Goal: Information Seeking & Learning: Learn about a topic

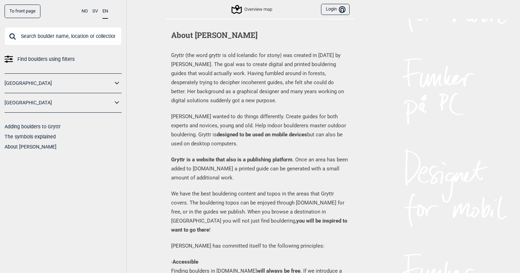
click at [53, 33] on input "text" at bounding box center [63, 36] width 117 height 18
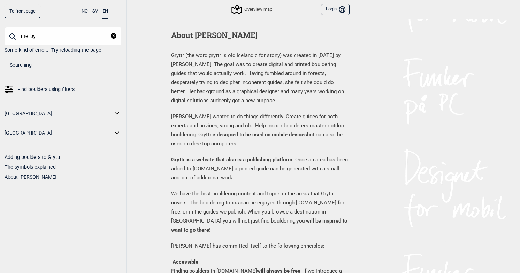
type input "mellby"
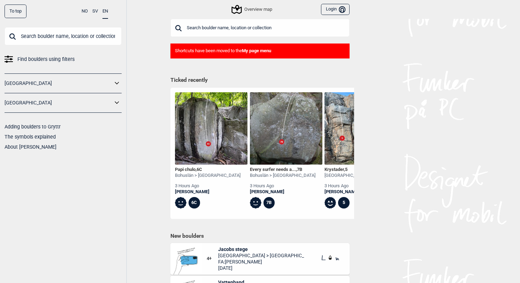
click at [90, 48] on div "Find boulders using filters [GEOGRAPHIC_DATA] [GEOGRAPHIC_DATA] Adding boulders…" at bounding box center [63, 89] width 117 height 125
click at [90, 37] on input "text" at bounding box center [63, 36] width 117 height 18
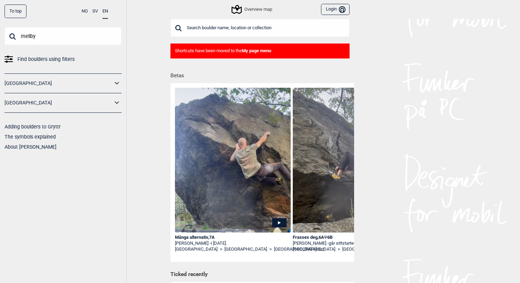
type input "mellby"
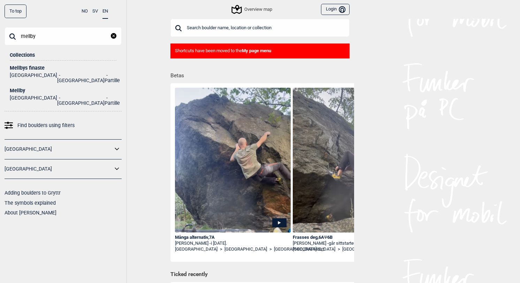
click at [18, 88] on div "Mellby" at bounding box center [63, 90] width 107 height 5
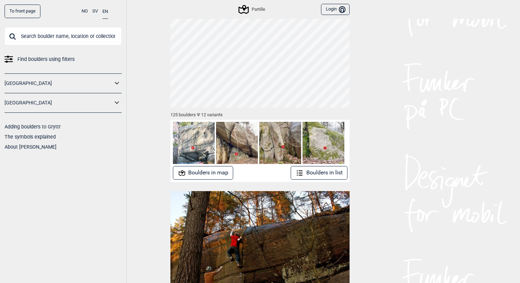
scroll to position [28, 0]
click at [207, 172] on button "Boulders in map" at bounding box center [203, 174] width 61 height 14
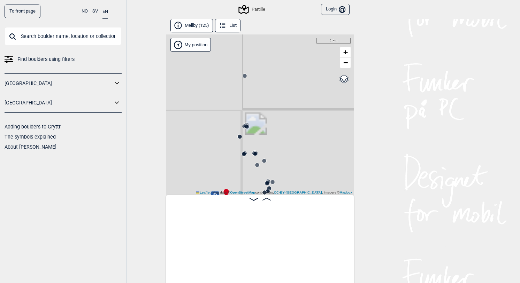
scroll to position [0, 55]
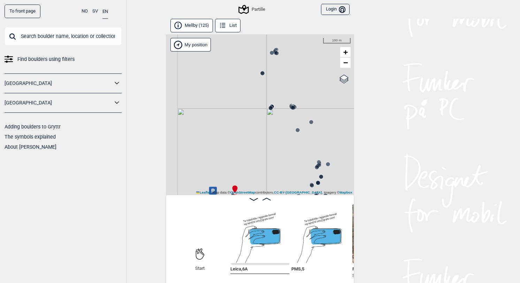
drag, startPoint x: 263, startPoint y: 153, endPoint x: 287, endPoint y: 67, distance: 89.3
click at [287, 67] on div "Partille" at bounding box center [260, 114] width 188 height 161
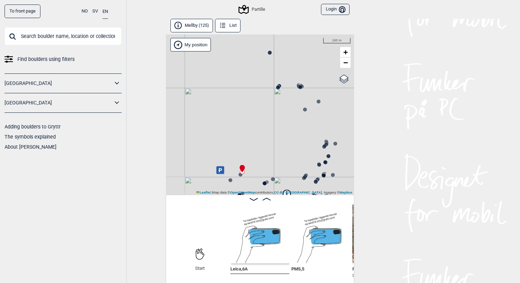
drag, startPoint x: 229, startPoint y: 86, endPoint x: 241, endPoint y: 36, distance: 51.5
click at [241, 36] on div "Partille" at bounding box center [260, 114] width 188 height 161
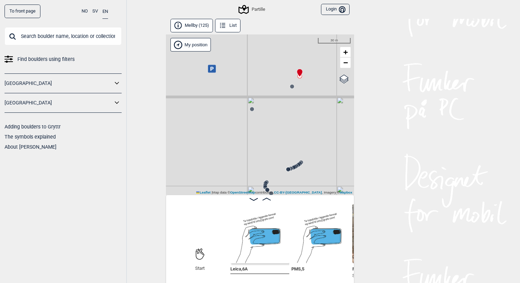
drag, startPoint x: 275, startPoint y: 152, endPoint x: 259, endPoint y: 111, distance: 43.8
click at [259, 111] on div "Partille" at bounding box center [260, 114] width 188 height 161
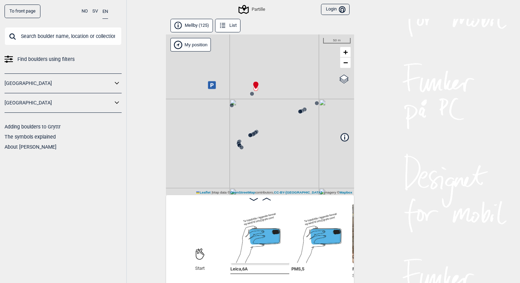
drag, startPoint x: 304, startPoint y: 86, endPoint x: 255, endPoint y: 107, distance: 53.8
click at [255, 107] on div "Partille" at bounding box center [260, 114] width 188 height 161
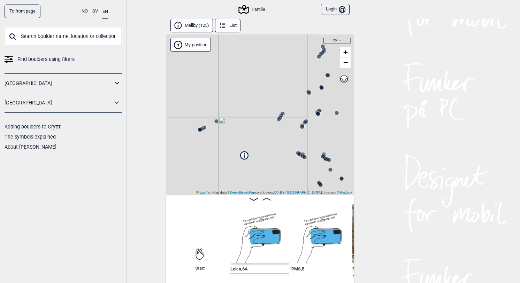
drag, startPoint x: 291, startPoint y: 110, endPoint x: 208, endPoint y: 110, distance: 82.9
click at [208, 110] on div "Partille" at bounding box center [260, 114] width 188 height 161
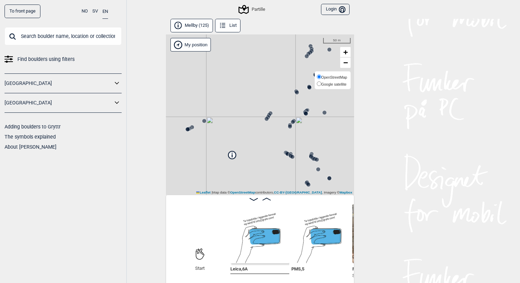
click at [331, 83] on span "Google satellite" at bounding box center [333, 84] width 25 height 4
click at [321, 83] on input "Google satellite" at bounding box center [319, 84] width 5 height 5
radio input "true"
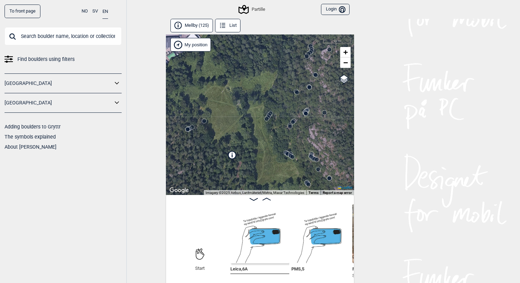
click at [266, 131] on div "Partille" at bounding box center [260, 114] width 188 height 161
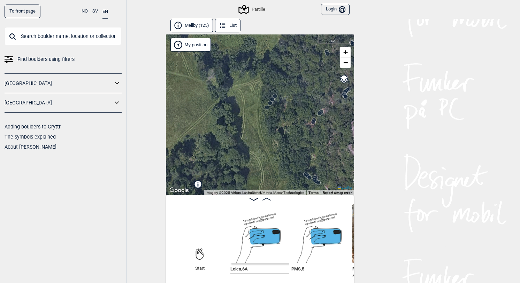
drag, startPoint x: 275, startPoint y: 152, endPoint x: 272, endPoint y: 138, distance: 14.1
click at [272, 138] on div "Partille" at bounding box center [260, 114] width 188 height 161
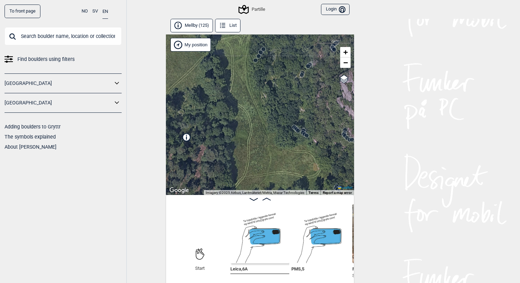
drag, startPoint x: 272, startPoint y: 115, endPoint x: 265, endPoint y: 92, distance: 24.5
click at [265, 93] on div "Partille" at bounding box center [260, 114] width 188 height 161
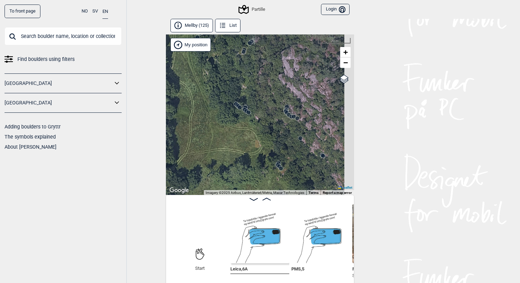
drag, startPoint x: 313, startPoint y: 141, endPoint x: 257, endPoint y: 121, distance: 59.7
click at [257, 121] on div "Partille" at bounding box center [260, 114] width 188 height 161
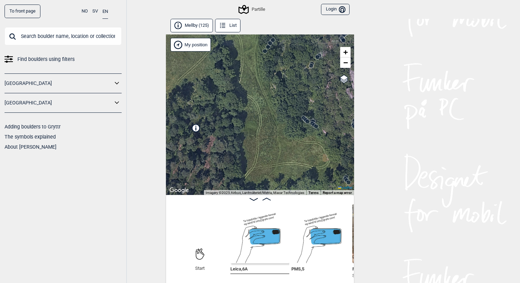
drag, startPoint x: 235, startPoint y: 108, endPoint x: 315, endPoint y: 126, distance: 81.7
click at [308, 122] on div at bounding box center [305, 119] width 6 height 6
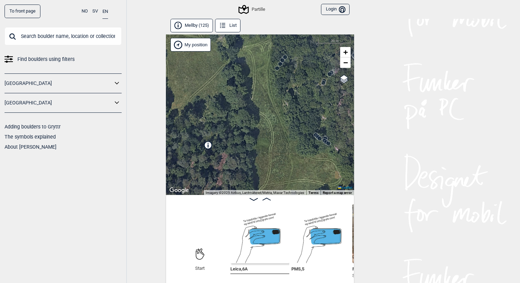
drag, startPoint x: 269, startPoint y: 90, endPoint x: 282, endPoint y: 160, distance: 71.3
click at [282, 160] on div "Partille" at bounding box center [260, 114] width 188 height 161
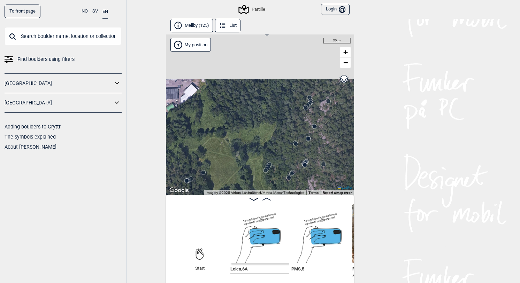
drag, startPoint x: 282, startPoint y: 99, endPoint x: 260, endPoint y: 146, distance: 52.4
click at [260, 146] on div "Partille" at bounding box center [260, 114] width 188 height 161
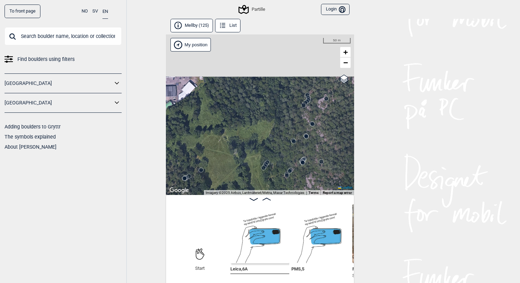
drag, startPoint x: 260, startPoint y: 146, endPoint x: 246, endPoint y: 100, distance: 48.6
click at [246, 100] on div "Partille" at bounding box center [260, 114] width 188 height 161
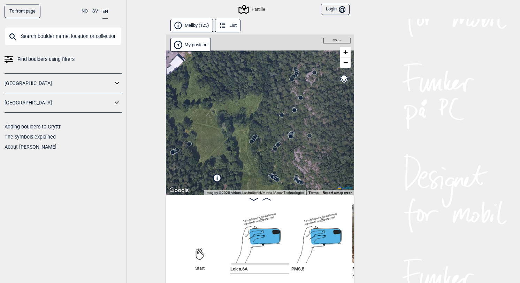
drag, startPoint x: 270, startPoint y: 93, endPoint x: 273, endPoint y: 172, distance: 79.2
click at [273, 172] on div "Partille" at bounding box center [260, 114] width 188 height 161
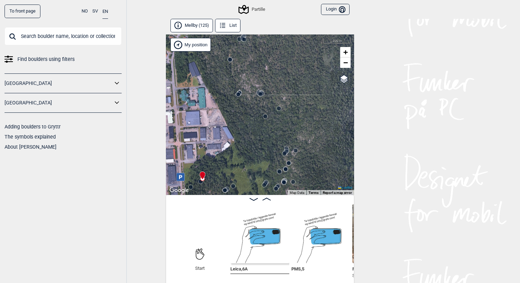
drag, startPoint x: 255, startPoint y: 103, endPoint x: 276, endPoint y: 65, distance: 43.0
click at [276, 65] on div "Partille" at bounding box center [260, 114] width 188 height 161
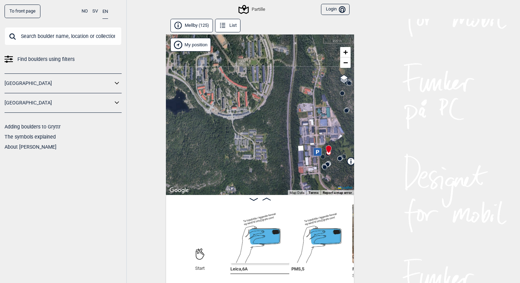
drag, startPoint x: 232, startPoint y: 142, endPoint x: 278, endPoint y: 157, distance: 49.1
click at [278, 157] on div "Partille" at bounding box center [260, 114] width 188 height 161
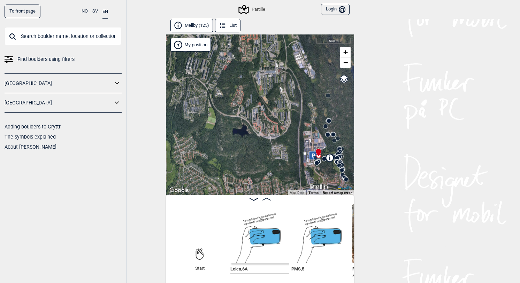
drag, startPoint x: 212, startPoint y: 146, endPoint x: 270, endPoint y: 139, distance: 58.3
click at [270, 139] on div "Partille" at bounding box center [260, 114] width 188 height 161
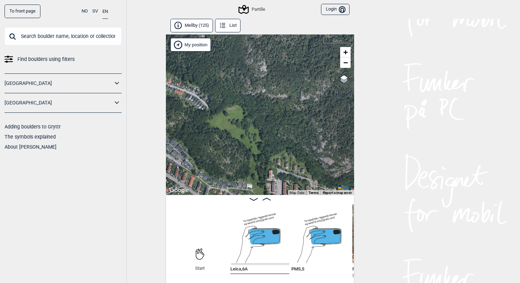
drag, startPoint x: 271, startPoint y: 158, endPoint x: 271, endPoint y: 72, distance: 86.1
click at [271, 72] on div "Partille" at bounding box center [260, 114] width 188 height 161
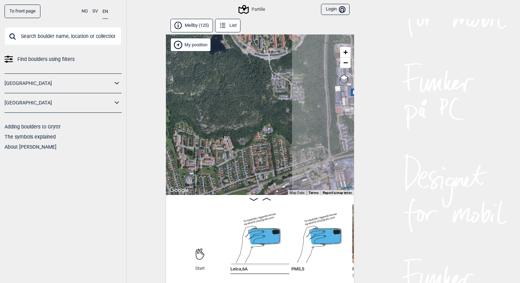
drag, startPoint x: 267, startPoint y: 93, endPoint x: 191, endPoint y: 112, distance: 78.2
click at [191, 112] on div "Partille" at bounding box center [260, 114] width 188 height 161
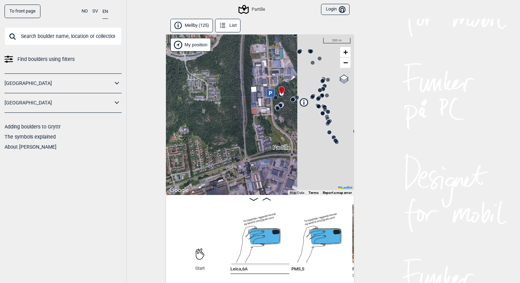
drag, startPoint x: 302, startPoint y: 121, endPoint x: 214, endPoint y: 120, distance: 88.1
click at [214, 122] on div "Partille" at bounding box center [260, 114] width 188 height 161
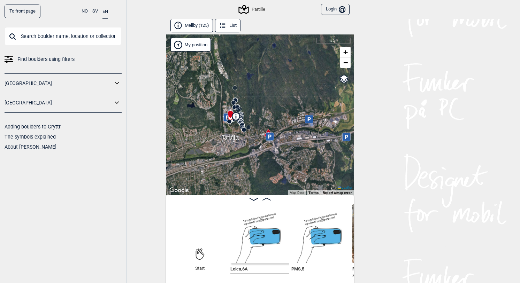
drag, startPoint x: 220, startPoint y: 124, endPoint x: 221, endPoint y: 128, distance: 4.3
click at [221, 128] on div "Partille" at bounding box center [260, 114] width 188 height 161
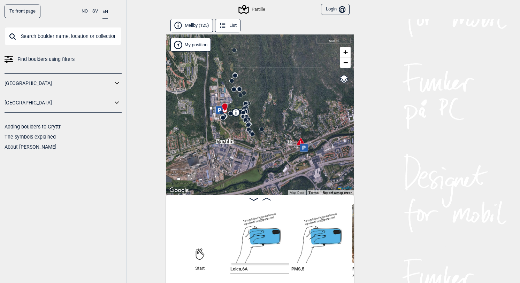
drag, startPoint x: 236, startPoint y: 108, endPoint x: 229, endPoint y: 120, distance: 13.9
click at [229, 120] on div "Partille" at bounding box center [260, 114] width 188 height 161
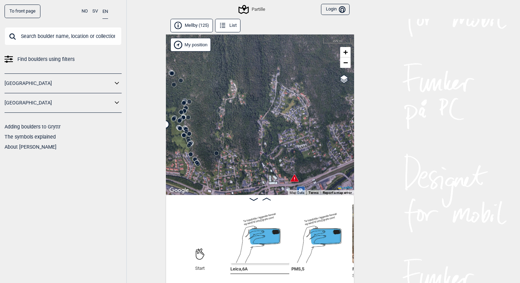
drag, startPoint x: 302, startPoint y: 129, endPoint x: 279, endPoint y: 122, distance: 24.0
click at [279, 122] on div "Partille" at bounding box center [260, 114] width 188 height 161
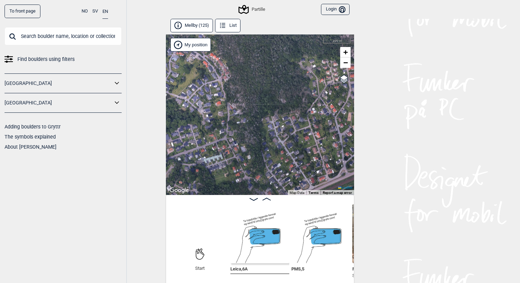
drag, startPoint x: 322, startPoint y: 133, endPoint x: 261, endPoint y: 133, distance: 60.6
click at [261, 133] on div "Partille" at bounding box center [260, 114] width 188 height 161
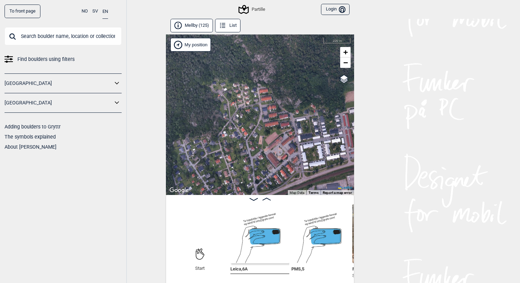
drag, startPoint x: 324, startPoint y: 107, endPoint x: 289, endPoint y: 107, distance: 34.8
click at [289, 107] on div "Partille" at bounding box center [260, 114] width 188 height 161
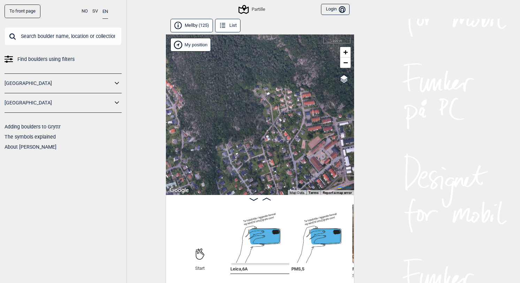
drag, startPoint x: 252, startPoint y: 59, endPoint x: 296, endPoint y: 63, distance: 44.4
click at [296, 63] on div "Partille" at bounding box center [260, 114] width 188 height 161
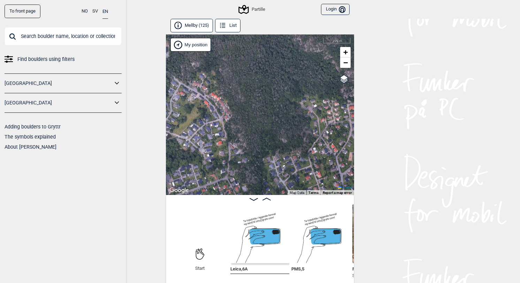
drag, startPoint x: 249, startPoint y: 112, endPoint x: 295, endPoint y: 124, distance: 47.6
click at [295, 124] on div "Partille" at bounding box center [260, 114] width 188 height 161
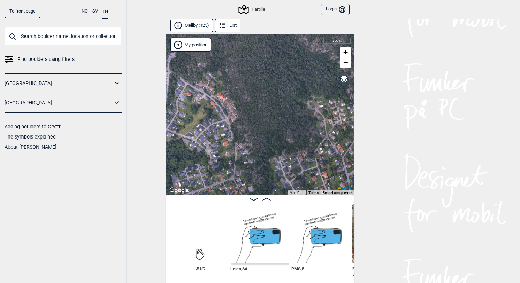
drag, startPoint x: 222, startPoint y: 79, endPoint x: 311, endPoint y: 74, distance: 89.3
click at [311, 74] on div "Partille" at bounding box center [260, 114] width 188 height 161
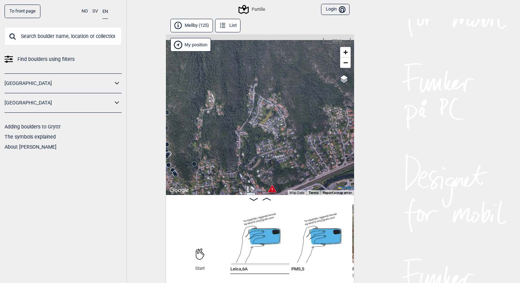
drag, startPoint x: 236, startPoint y: 122, endPoint x: 286, endPoint y: 101, distance: 54.7
click at [286, 101] on div "Partille" at bounding box center [260, 114] width 188 height 161
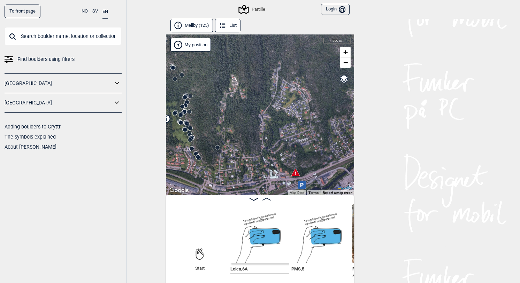
drag, startPoint x: 280, startPoint y: 114, endPoint x: 218, endPoint y: 121, distance: 61.8
click at [218, 121] on div "Partille" at bounding box center [260, 114] width 188 height 161
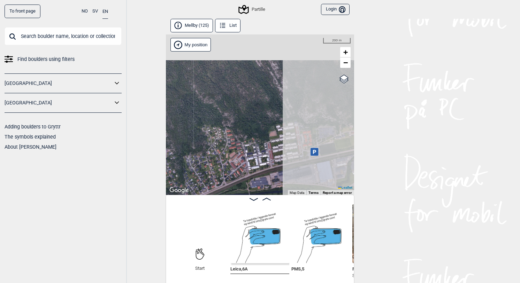
drag, startPoint x: 299, startPoint y: 106, endPoint x: 224, endPoint y: 139, distance: 82.4
click at [224, 139] on div "Partille" at bounding box center [260, 114] width 188 height 161
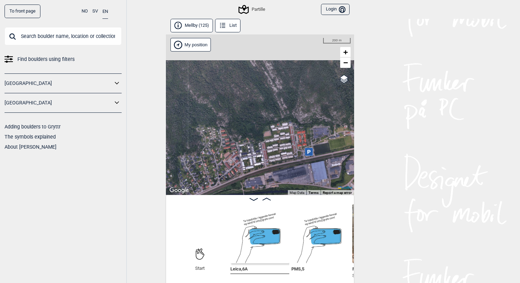
drag, startPoint x: 304, startPoint y: 117, endPoint x: 295, endPoint y: 117, distance: 9.1
click at [295, 117] on div "Partille" at bounding box center [260, 114] width 188 height 161
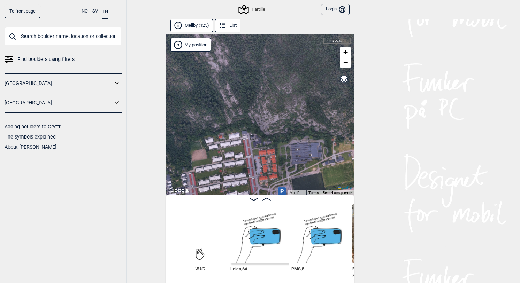
drag, startPoint x: 288, startPoint y: 116, endPoint x: 255, endPoint y: 116, distance: 33.1
click at [255, 116] on div "Partille" at bounding box center [260, 114] width 188 height 161
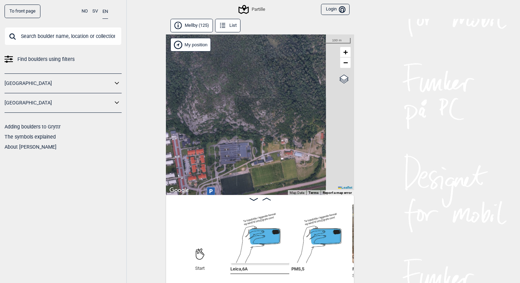
drag, startPoint x: 290, startPoint y: 115, endPoint x: 211, endPoint y: 115, distance: 78.7
click at [211, 115] on div "Partille" at bounding box center [260, 114] width 188 height 161
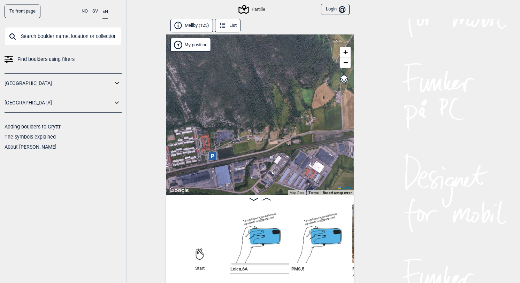
drag, startPoint x: 251, startPoint y: 128, endPoint x: 327, endPoint y: 107, distance: 78.5
click at [325, 107] on div "Partille" at bounding box center [260, 114] width 188 height 161
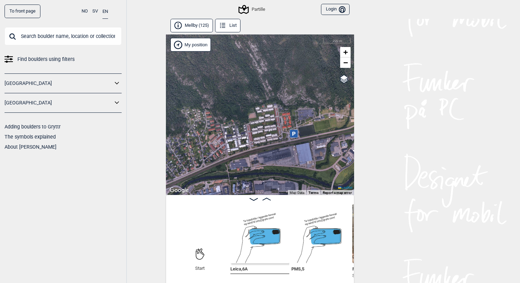
drag, startPoint x: 202, startPoint y: 109, endPoint x: 300, endPoint y: 101, distance: 98.6
click at [300, 101] on div "Partille" at bounding box center [260, 114] width 188 height 161
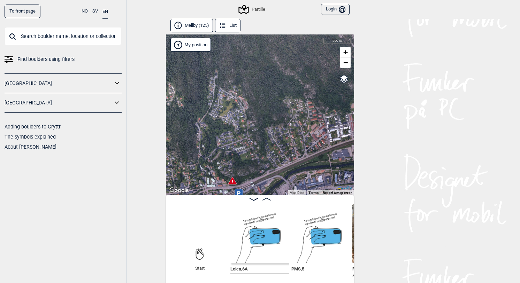
drag, startPoint x: 252, startPoint y: 134, endPoint x: 305, endPoint y: 107, distance: 59.8
click at [305, 107] on div "Partille" at bounding box center [260, 114] width 188 height 161
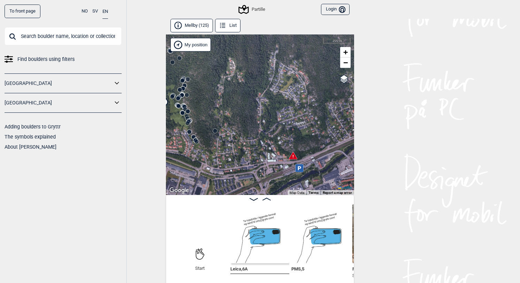
drag, startPoint x: 236, startPoint y: 113, endPoint x: 311, endPoint y: 102, distance: 76.0
click at [311, 102] on div "Partille" at bounding box center [260, 114] width 188 height 161
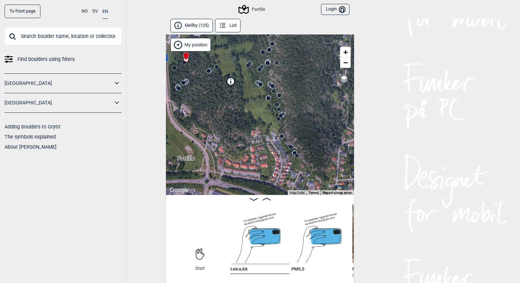
drag, startPoint x: 206, startPoint y: 110, endPoint x: 239, endPoint y: 124, distance: 35.6
click at [239, 124] on div "Partille" at bounding box center [260, 114] width 188 height 161
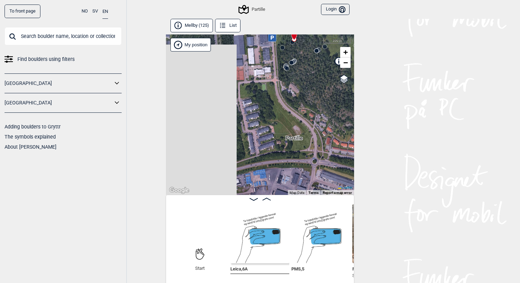
drag, startPoint x: 193, startPoint y: 103, endPoint x: 298, endPoint y: 82, distance: 107.3
click at [298, 82] on div "Partille" at bounding box center [260, 114] width 188 height 161
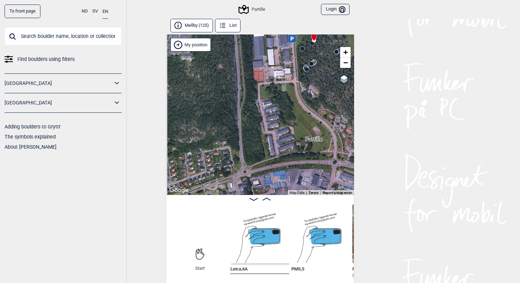
drag, startPoint x: 245, startPoint y: 107, endPoint x: 337, endPoint y: 101, distance: 91.4
click at [337, 102] on div "Partille" at bounding box center [260, 114] width 188 height 161
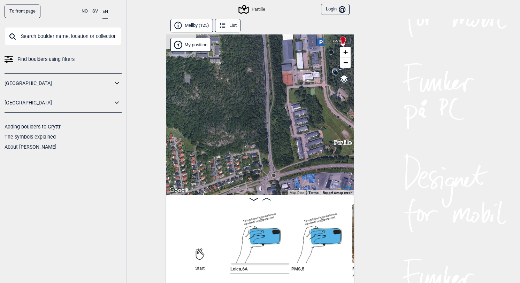
drag, startPoint x: 267, startPoint y: 138, endPoint x: 216, endPoint y: 148, distance: 51.8
click at [217, 148] on div "Partille" at bounding box center [260, 114] width 188 height 161
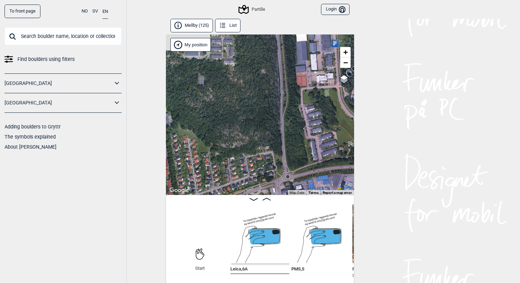
drag, startPoint x: 216, startPoint y: 130, endPoint x: 298, endPoint y: 117, distance: 82.5
click at [298, 117] on div "Partille" at bounding box center [260, 114] width 188 height 161
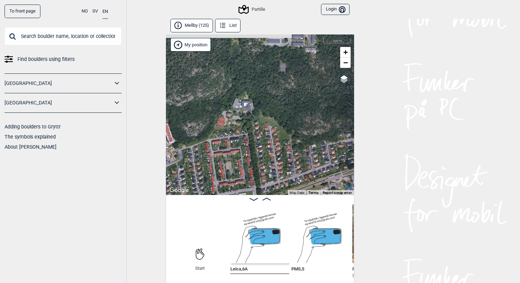
drag, startPoint x: 241, startPoint y: 107, endPoint x: 303, endPoint y: 107, distance: 61.3
click at [303, 107] on div "Partille" at bounding box center [260, 114] width 188 height 161
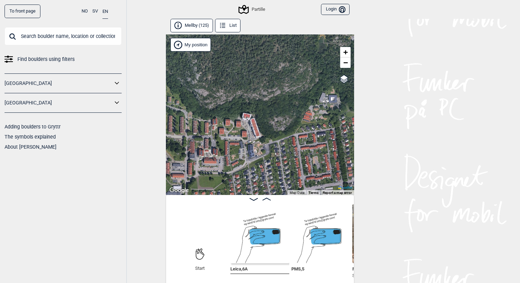
drag, startPoint x: 221, startPoint y: 107, endPoint x: 298, endPoint y: 95, distance: 77.6
click at [298, 95] on div "Partille" at bounding box center [260, 114] width 188 height 161
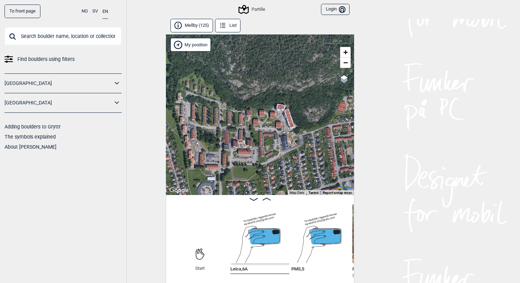
drag, startPoint x: 237, startPoint y: 91, endPoint x: 294, endPoint y: 107, distance: 59.5
click at [294, 107] on div "Partille" at bounding box center [260, 114] width 188 height 161
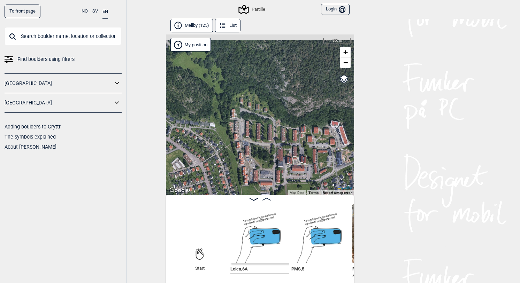
drag, startPoint x: 254, startPoint y: 84, endPoint x: 285, endPoint y: 134, distance: 59.2
click at [285, 134] on div "Partille" at bounding box center [260, 114] width 188 height 161
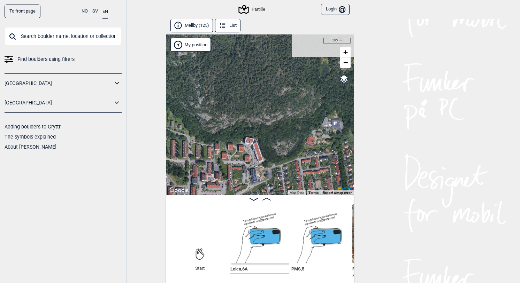
drag, startPoint x: 275, startPoint y: 123, endPoint x: 157, endPoint y: 89, distance: 122.3
click at [157, 89] on div "To front page NO SV EN Find boulders using filters Norge Sverige Adding boulder…" at bounding box center [260, 141] width 520 height 283
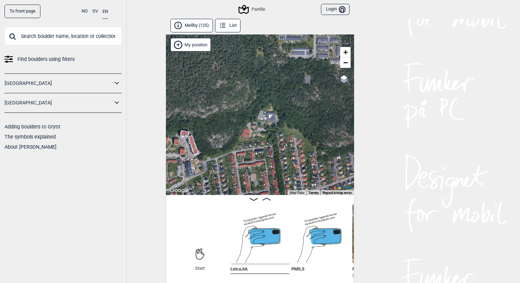
drag, startPoint x: 315, startPoint y: 139, endPoint x: 250, endPoint y: 133, distance: 64.4
click at [250, 133] on div "Partille" at bounding box center [260, 114] width 188 height 161
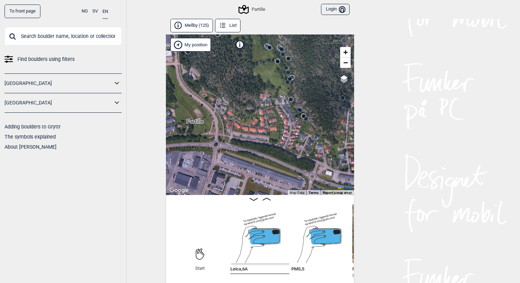
drag, startPoint x: 303, startPoint y: 120, endPoint x: 326, endPoint y: 159, distance: 45.5
click at [326, 159] on div "Partille" at bounding box center [260, 114] width 188 height 161
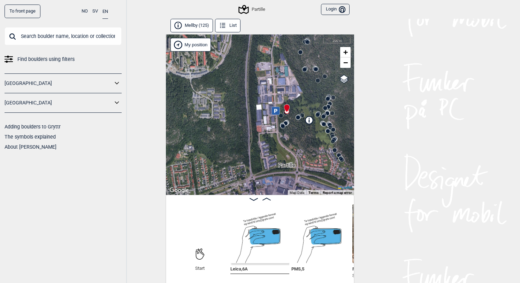
drag, startPoint x: 228, startPoint y: 132, endPoint x: 283, endPoint y: 164, distance: 63.8
click at [283, 162] on span "Partille" at bounding box center [286, 162] width 17 height 0
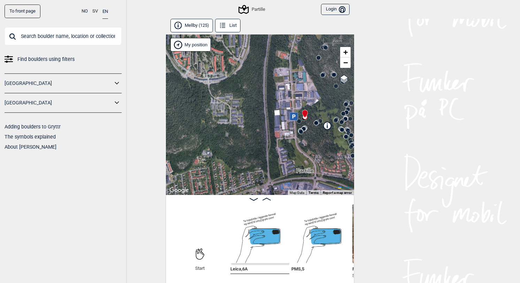
drag, startPoint x: 218, startPoint y: 118, endPoint x: 238, endPoint y: 124, distance: 20.6
click at [238, 124] on div "Partille" at bounding box center [260, 114] width 188 height 161
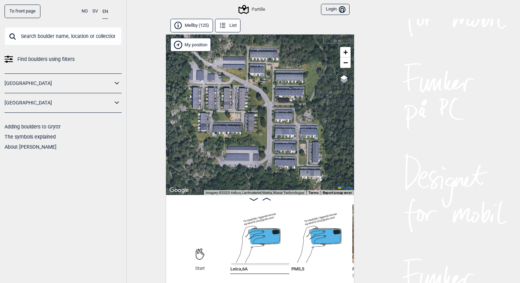
drag, startPoint x: 227, startPoint y: 115, endPoint x: 253, endPoint y: 131, distance: 30.1
click at [253, 131] on div "Partille" at bounding box center [260, 114] width 188 height 161
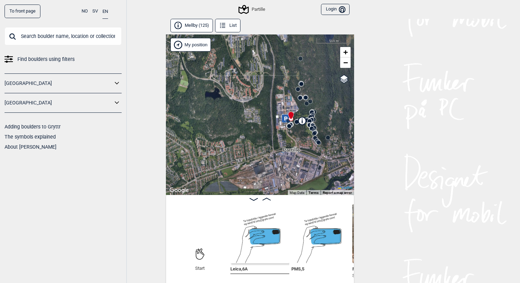
drag, startPoint x: 253, startPoint y: 131, endPoint x: 252, endPoint y: 118, distance: 12.9
click at [252, 118] on div "Partille" at bounding box center [260, 114] width 188 height 161
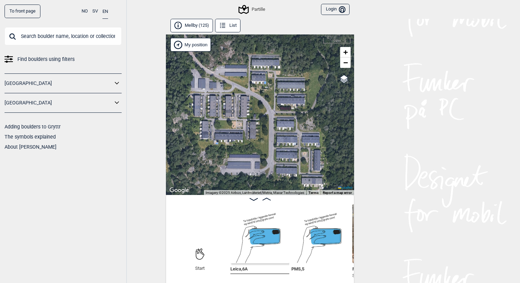
drag, startPoint x: 280, startPoint y: 135, endPoint x: 269, endPoint y: 132, distance: 11.9
click at [269, 132] on div "Partille" at bounding box center [260, 114] width 188 height 161
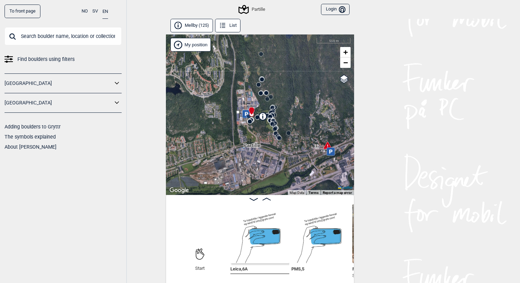
drag, startPoint x: 336, startPoint y: 127, endPoint x: 281, endPoint y: 107, distance: 58.2
click at [281, 107] on div "Partille" at bounding box center [260, 114] width 188 height 161
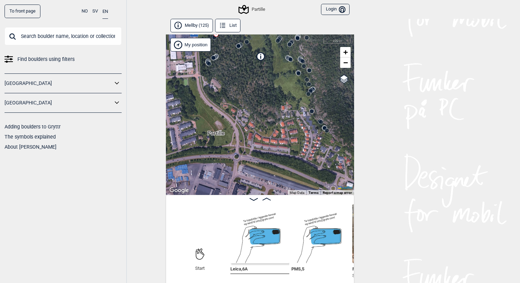
drag, startPoint x: 264, startPoint y: 128, endPoint x: 262, endPoint y: 91, distance: 37.0
click at [262, 91] on div "Partille" at bounding box center [260, 114] width 188 height 161
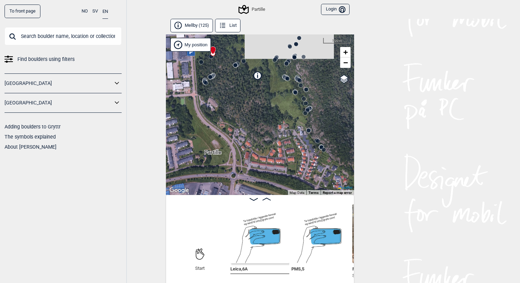
drag, startPoint x: 269, startPoint y: 71, endPoint x: 266, endPoint y: 90, distance: 19.1
click at [266, 90] on div "Partille" at bounding box center [260, 114] width 188 height 161
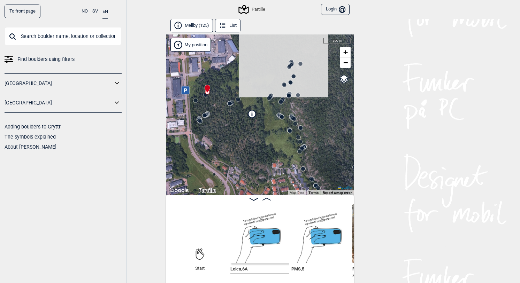
drag, startPoint x: 266, startPoint y: 90, endPoint x: 261, endPoint y: 132, distance: 42.9
click at [261, 132] on div "Partille" at bounding box center [260, 114] width 188 height 161
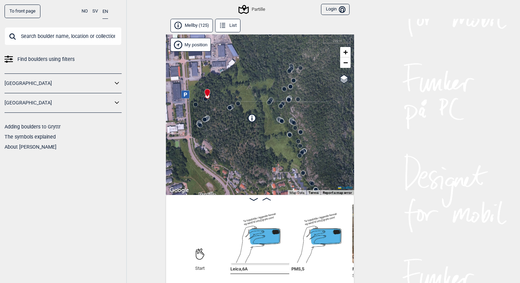
click at [191, 22] on button "Mellby (125)" at bounding box center [191, 26] width 43 height 14
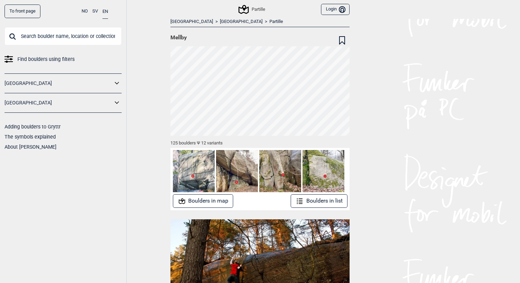
click at [62, 60] on span "Find boulders using filters" at bounding box center [45, 59] width 57 height 10
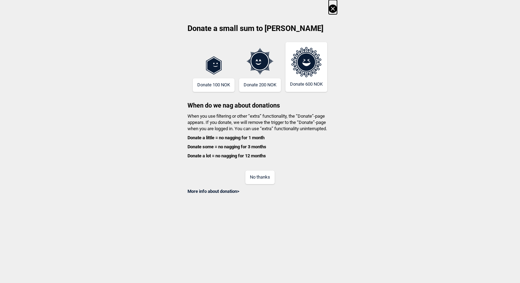
click at [254, 173] on button "No thanks" at bounding box center [259, 178] width 29 height 14
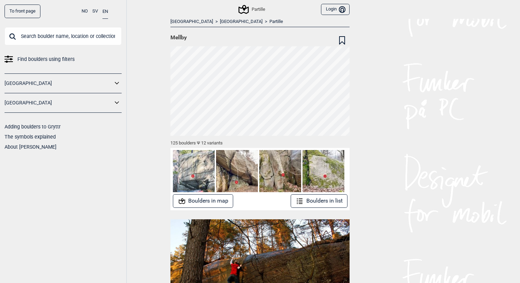
click at [327, 201] on button "Boulders in list" at bounding box center [319, 201] width 57 height 14
click at [55, 38] on input "text" at bounding box center [63, 36] width 117 height 18
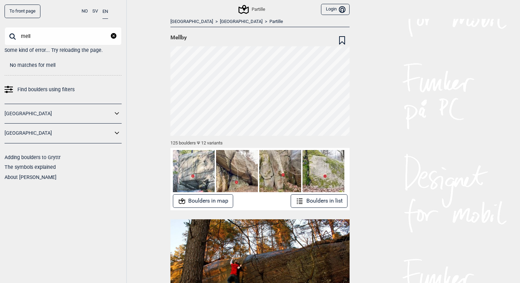
type input "[PERSON_NAME]"
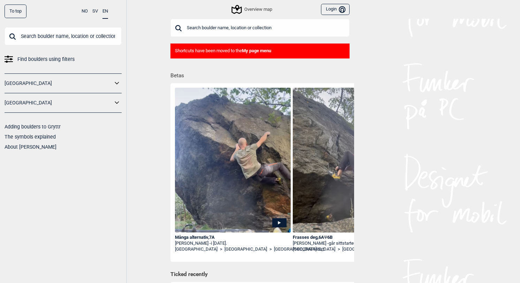
click at [93, 40] on input "text" at bounding box center [63, 36] width 117 height 18
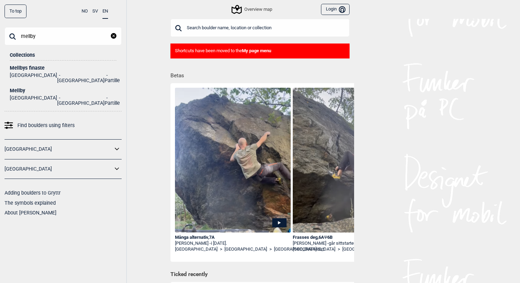
type input "melty"
drag, startPoint x: 93, startPoint y: 40, endPoint x: 29, endPoint y: 83, distance: 77.6
click at [29, 88] on div "Mellby" at bounding box center [63, 90] width 107 height 5
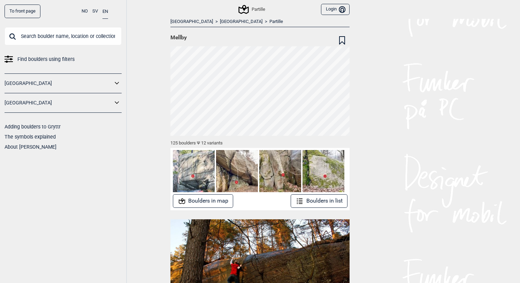
click at [33, 67] on div "Find boulders using filters Norge Sverige Adding boulders to Gryttr The symbols…" at bounding box center [63, 89] width 117 height 125
click at [44, 37] on input "text" at bounding box center [63, 36] width 117 height 18
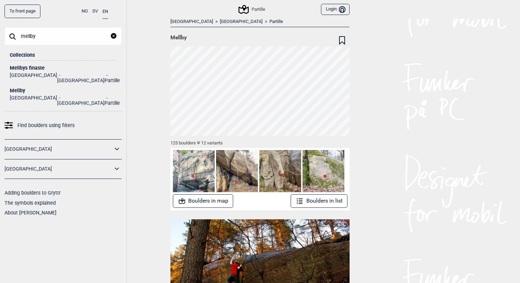
type input "mellby"
click at [57, 73] on li "Göteborg" at bounding box center [80, 78] width 47 height 10
click at [25, 65] on div "Mellbys finaste" at bounding box center [63, 67] width 107 height 5
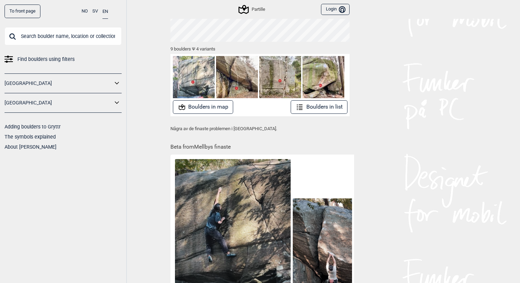
scroll to position [23, 0]
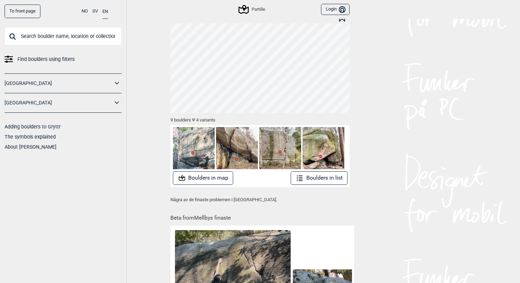
click at [311, 182] on button "Boulders in list" at bounding box center [319, 178] width 57 height 14
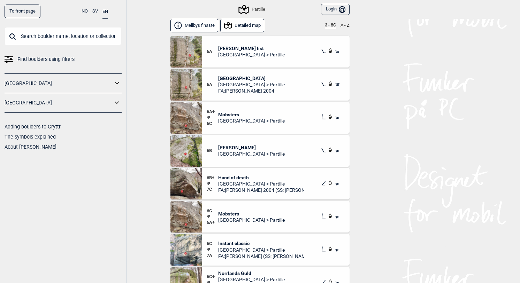
click at [248, 20] on button "Detailed map" at bounding box center [242, 26] width 44 height 14
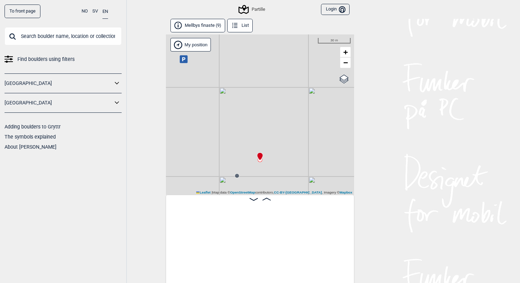
scroll to position [0, 116]
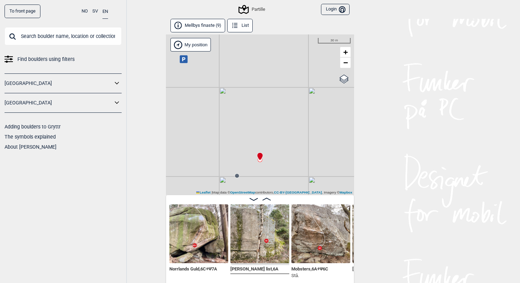
click at [197, 231] on img at bounding box center [198, 234] width 59 height 59
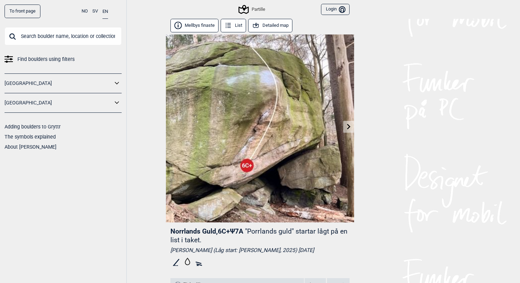
click at [345, 125] on link at bounding box center [348, 126] width 11 height 11
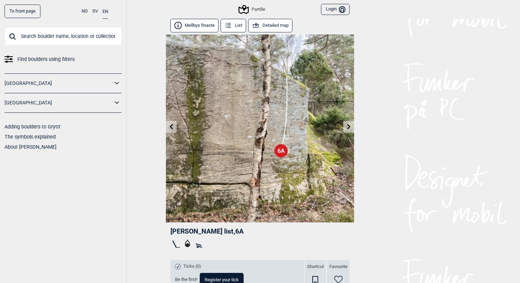
click at [170, 131] on link at bounding box center [171, 126] width 11 height 11
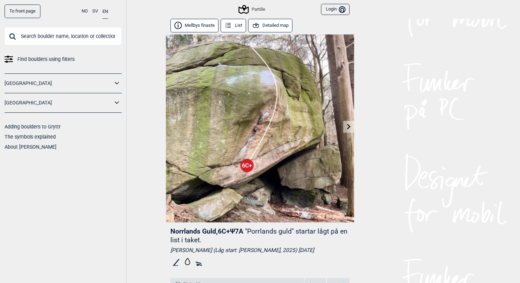
click at [346, 125] on icon at bounding box center [349, 127] width 6 height 6
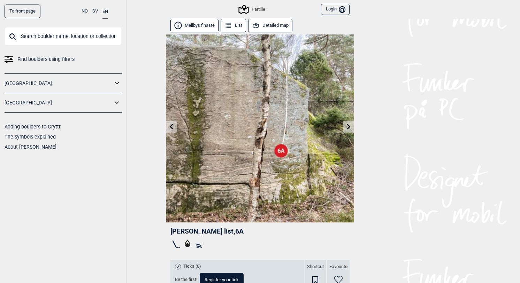
click at [347, 125] on icon at bounding box center [349, 127] width 6 height 6
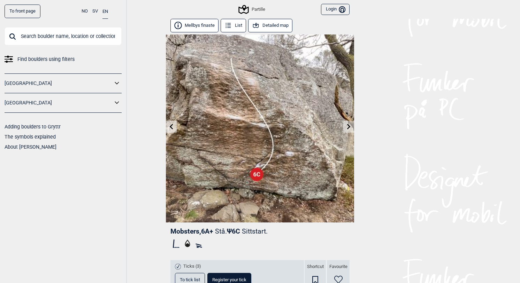
click at [271, 28] on button "Detailed map" at bounding box center [270, 26] width 44 height 14
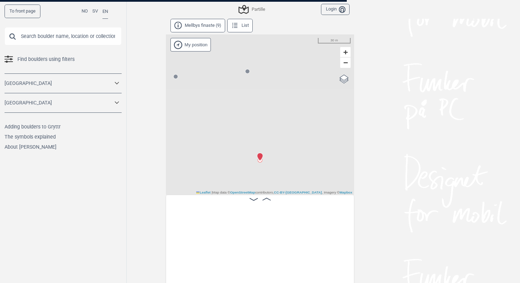
scroll to position [0, 177]
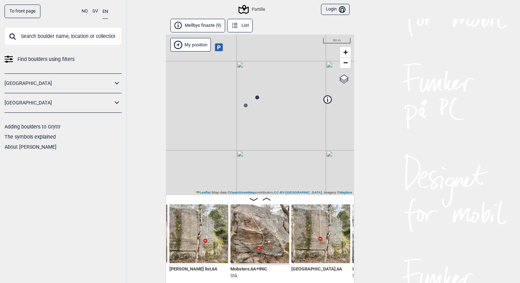
drag, startPoint x: 295, startPoint y: 157, endPoint x: 286, endPoint y: 82, distance: 76.2
click at [286, 82] on div "Partille My position 50 m + − OpenStreetMap Google satellite Leaflet | Map data…" at bounding box center [260, 114] width 188 height 161
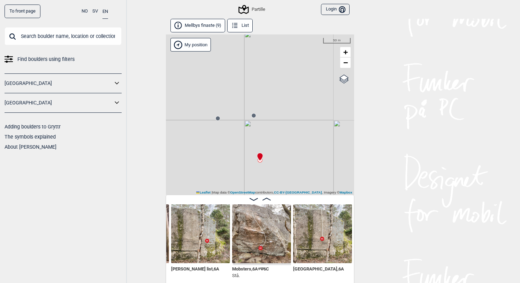
scroll to position [0, 179]
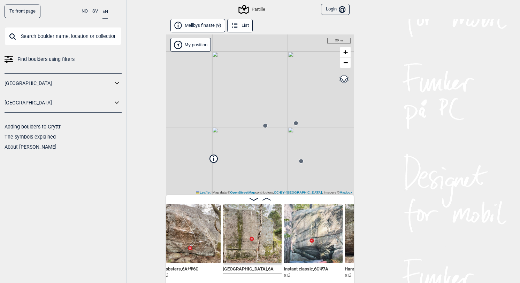
scroll to position [0, 247]
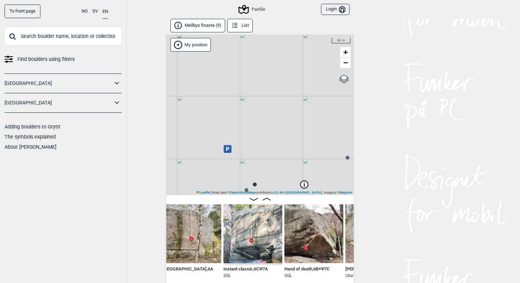
scroll to position [0, 311]
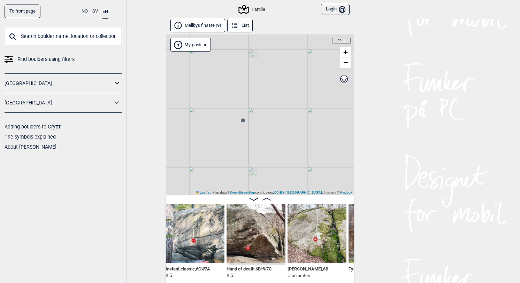
scroll to position [0, 365]
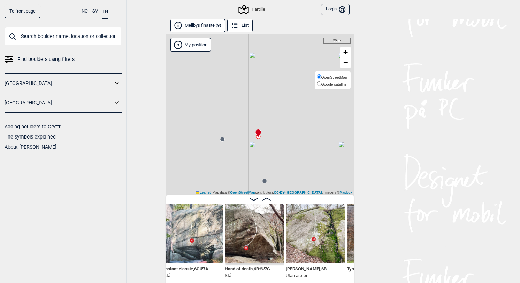
click at [340, 83] on span "Google satellite" at bounding box center [333, 84] width 25 height 4
click at [321, 83] on input "Google satellite" at bounding box center [319, 84] width 5 height 5
radio input "true"
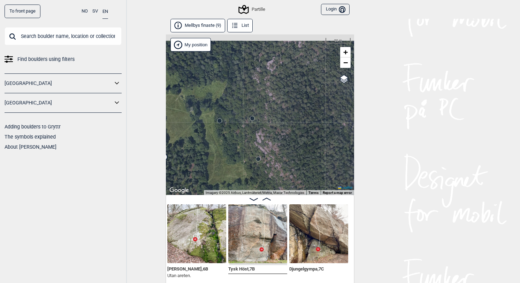
scroll to position [0, 484]
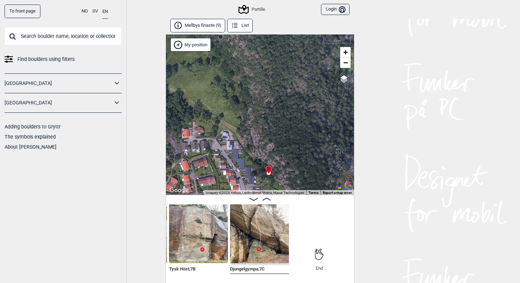
scroll to position [0, 543]
click at [249, 237] on img at bounding box center [259, 234] width 59 height 59
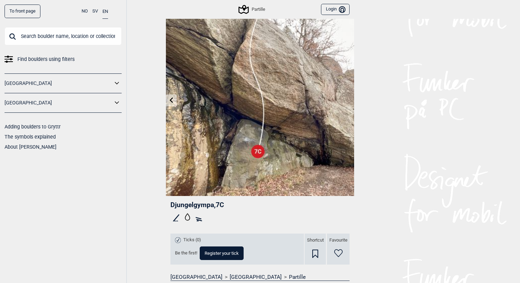
scroll to position [12, 0]
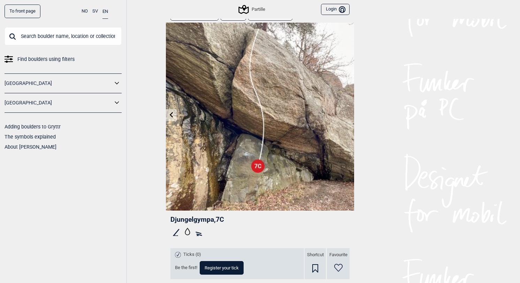
click at [171, 116] on icon at bounding box center [172, 115] width 6 height 6
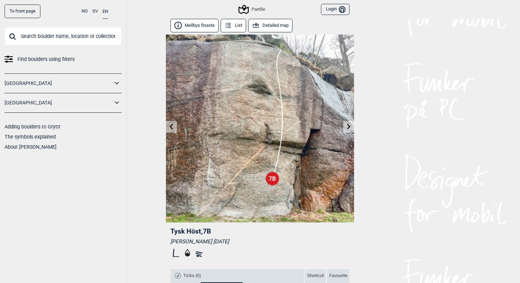
click at [168, 130] on link at bounding box center [171, 126] width 11 height 11
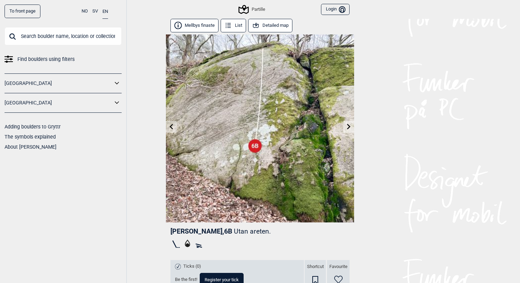
click at [168, 130] on link at bounding box center [171, 126] width 11 height 11
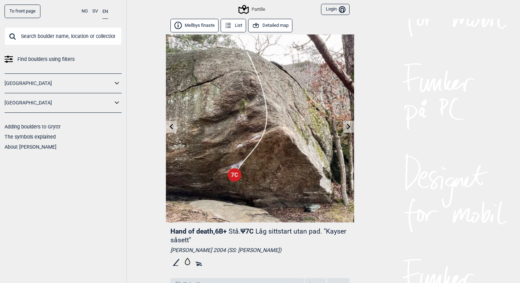
click at [172, 128] on icon at bounding box center [172, 127] width 6 height 6
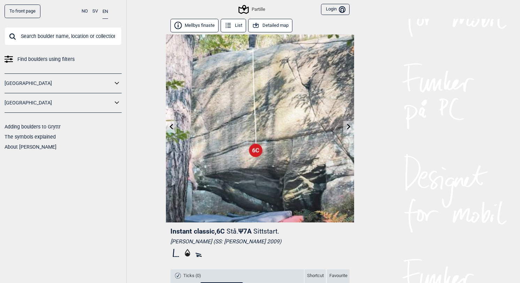
drag, startPoint x: 267, startPoint y: 93, endPoint x: 267, endPoint y: 76, distance: 16.7
click at [267, 93] on img at bounding box center [260, 128] width 188 height 188
click at [278, 24] on button "Detailed map" at bounding box center [270, 26] width 44 height 14
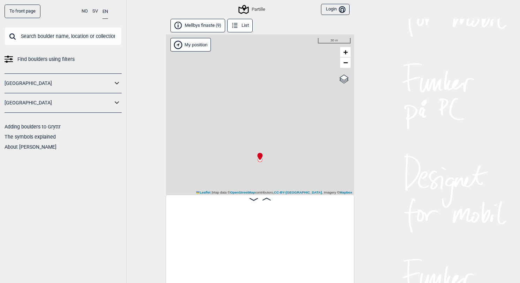
scroll to position [0, 294]
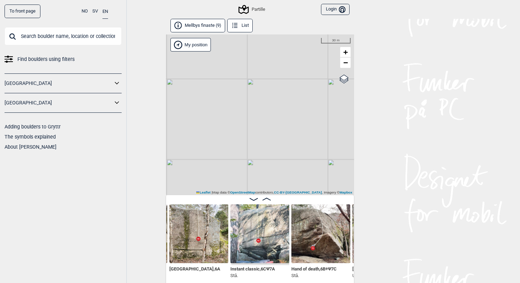
drag, startPoint x: 308, startPoint y: 102, endPoint x: 253, endPoint y: 186, distance: 100.6
click at [253, 186] on div "Partille My position 30 m + − OpenStreetMap Google satellite Leaflet | Map data…" at bounding box center [260, 114] width 188 height 161
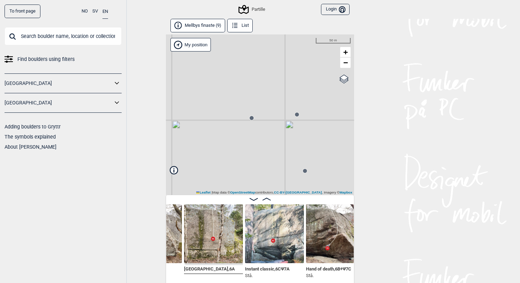
scroll to position [0, 305]
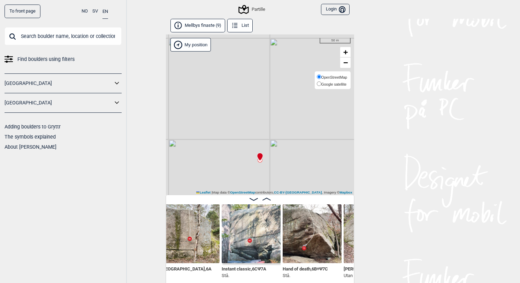
click at [339, 84] on label "Google satellite" at bounding box center [332, 83] width 30 height 7
click at [321, 84] on input "Google satellite" at bounding box center [319, 84] width 5 height 5
radio input "true"
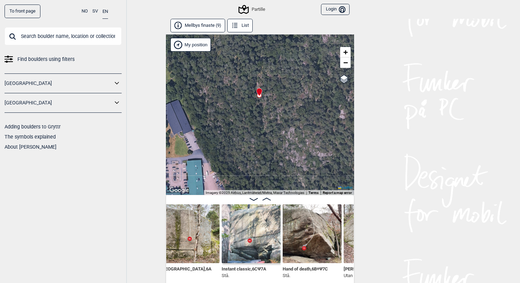
drag, startPoint x: 257, startPoint y: 162, endPoint x: 257, endPoint y: 98, distance: 64.8
click at [257, 92] on div at bounding box center [258, 89] width 6 height 6
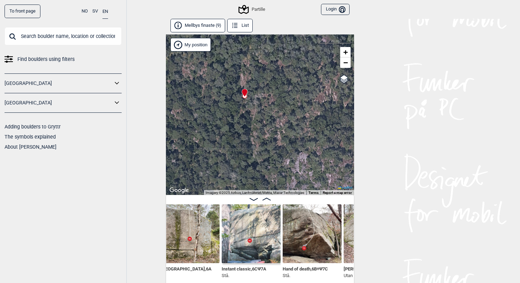
click at [63, 38] on input "text" at bounding box center [63, 36] width 117 height 18
type input "m"
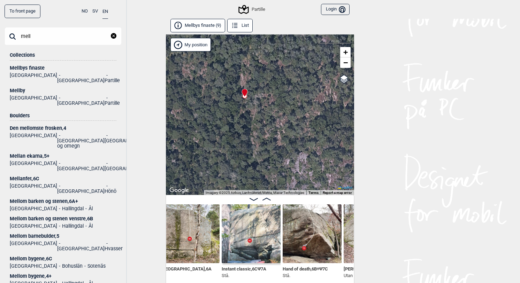
type input "[PERSON_NAME]"
click at [49, 88] on div "Mellby" at bounding box center [63, 90] width 107 height 5
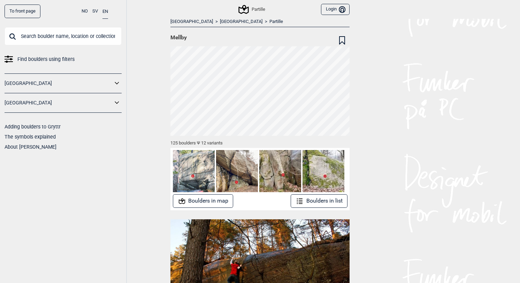
click at [205, 199] on button "Boulders in map" at bounding box center [203, 201] width 61 height 14
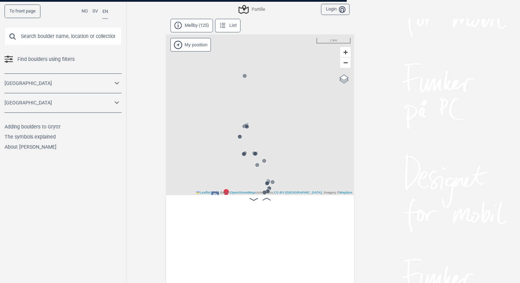
scroll to position [0, 55]
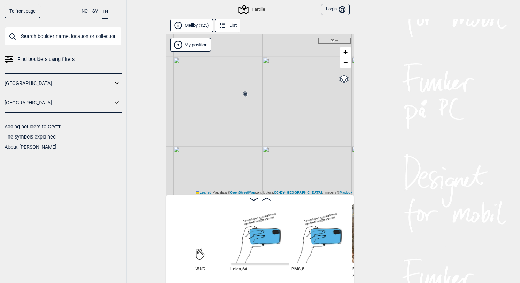
drag, startPoint x: 243, startPoint y: 166, endPoint x: 246, endPoint y: 67, distance: 99.0
click at [246, 67] on div "Partille" at bounding box center [260, 114] width 188 height 161
click at [245, 97] on icon at bounding box center [245, 95] width 6 height 6
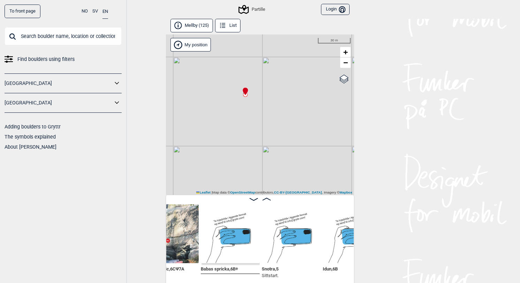
scroll to position [4, 0]
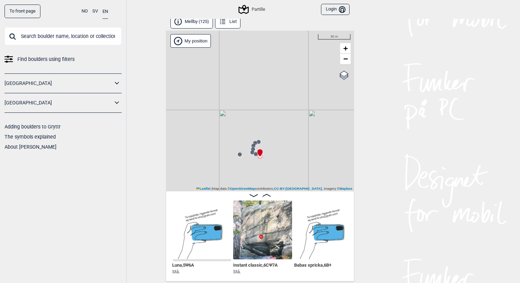
scroll to position [0, 2074]
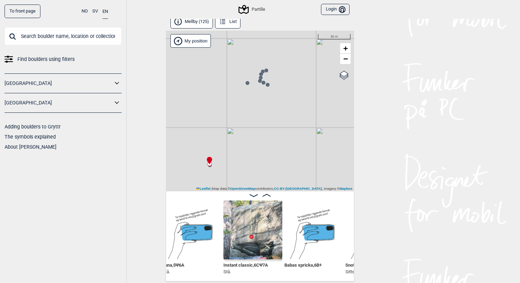
drag, startPoint x: 284, startPoint y: 139, endPoint x: 295, endPoint y: 47, distance: 92.3
click at [295, 48] on div "Partille" at bounding box center [260, 111] width 188 height 161
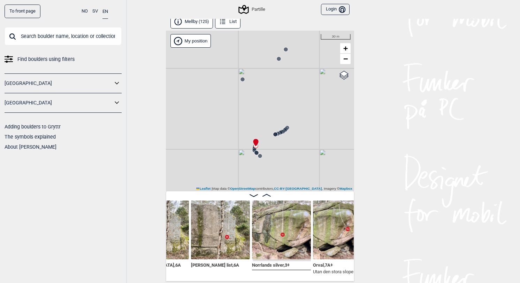
scroll to position [0, 1092]
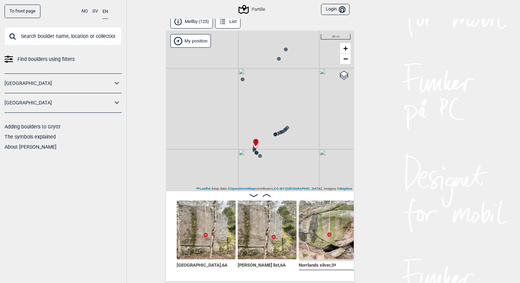
scroll to position [0, 1041]
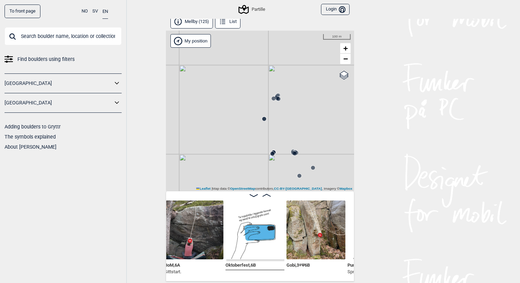
scroll to position [0, 3211]
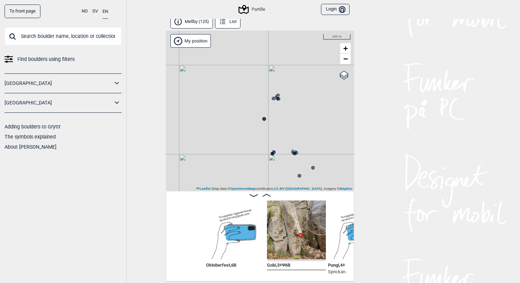
scroll to position [0, 3392]
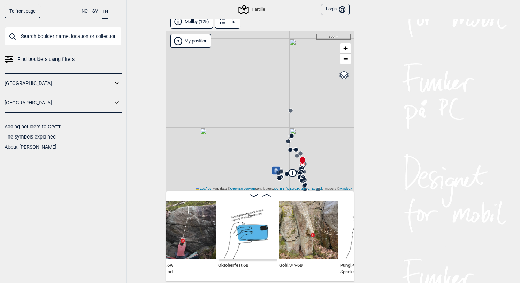
scroll to position [0, 3309]
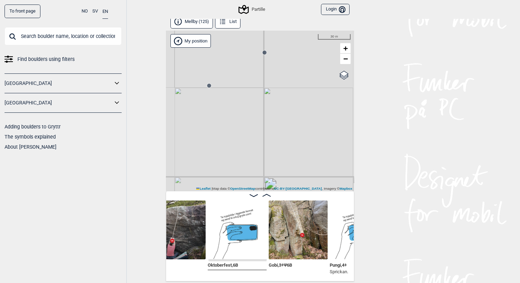
drag, startPoint x: 303, startPoint y: 160, endPoint x: 289, endPoint y: 114, distance: 48.1
click at [289, 114] on div "Partille" at bounding box center [260, 111] width 188 height 161
drag, startPoint x: 290, startPoint y: 148, endPoint x: 280, endPoint y: 92, distance: 57.0
click at [280, 92] on div "Partille" at bounding box center [260, 111] width 188 height 161
drag, startPoint x: 285, startPoint y: 130, endPoint x: 321, endPoint y: 56, distance: 82.1
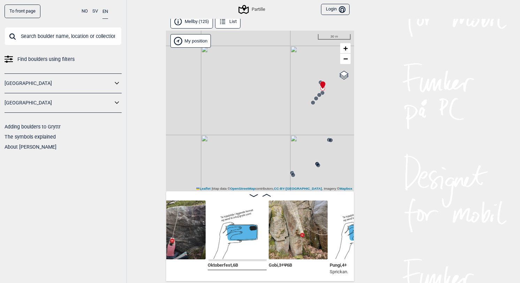
click at [321, 56] on div "Partille" at bounding box center [260, 111] width 188 height 161
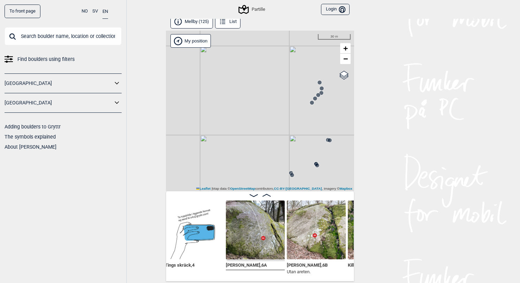
scroll to position [0, 4028]
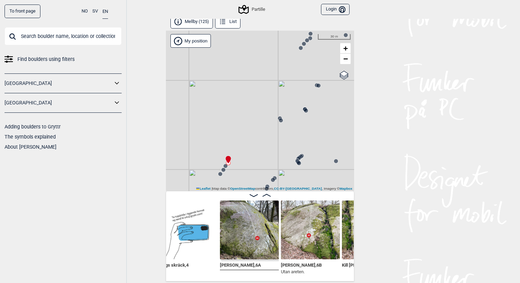
drag, startPoint x: 302, startPoint y: 163, endPoint x: 291, endPoint y: 106, distance: 58.2
click at [291, 107] on div "Partille" at bounding box center [260, 111] width 188 height 161
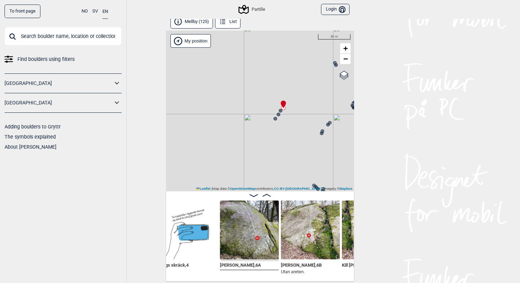
drag, startPoint x: 257, startPoint y: 165, endPoint x: 313, endPoint y: 112, distance: 76.6
click at [313, 112] on div "Partille" at bounding box center [260, 111] width 188 height 161
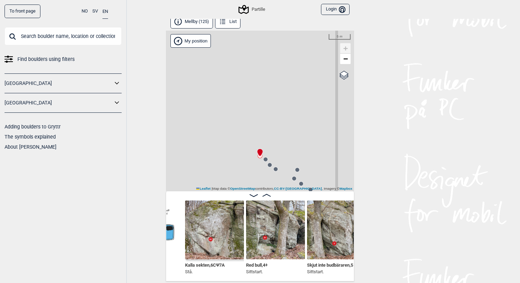
scroll to position [0, 4304]
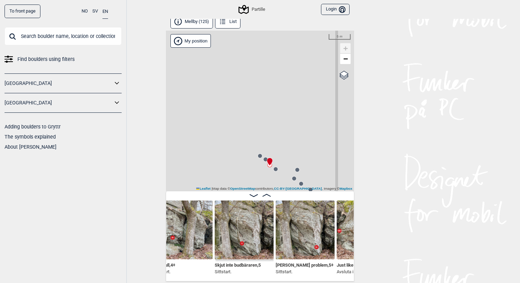
scroll to position [0, 4400]
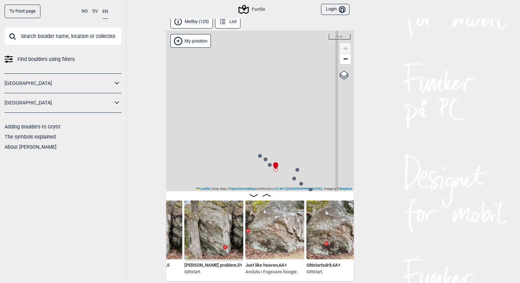
scroll to position [0, 4493]
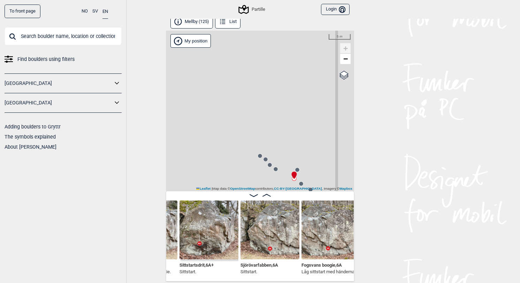
scroll to position [0, 4630]
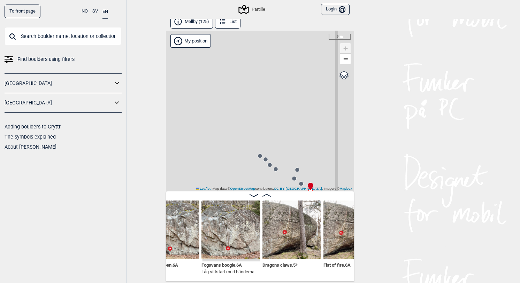
scroll to position [0, 4722]
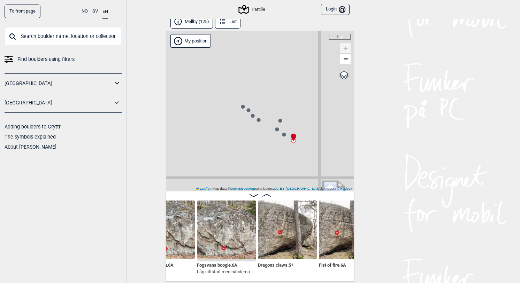
drag, startPoint x: 334, startPoint y: 163, endPoint x: 304, endPoint y: 98, distance: 70.9
click at [305, 98] on div "Partille" at bounding box center [260, 111] width 188 height 161
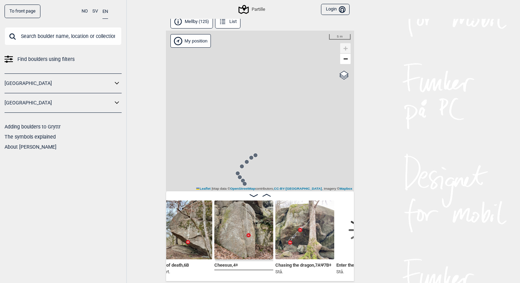
scroll to position [0, 5270]
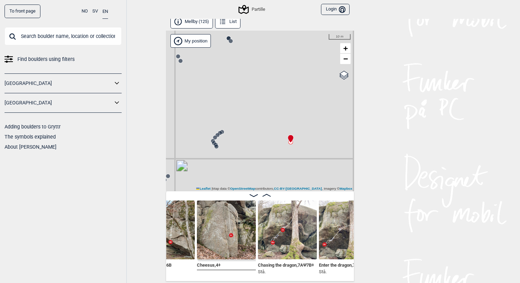
drag, startPoint x: 308, startPoint y: 170, endPoint x: 307, endPoint y: 118, distance: 51.9
click at [308, 119] on div "Partille" at bounding box center [260, 111] width 188 height 161
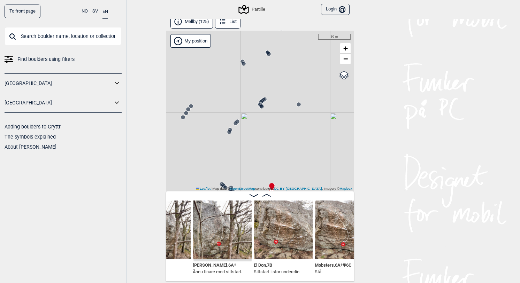
scroll to position [0, 5661]
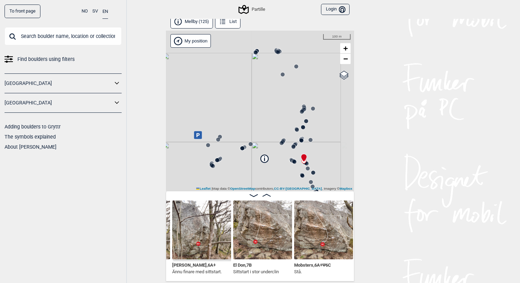
drag, startPoint x: 315, startPoint y: 152, endPoint x: 301, endPoint y: 134, distance: 22.8
click at [301, 134] on div "Partille" at bounding box center [260, 111] width 188 height 161
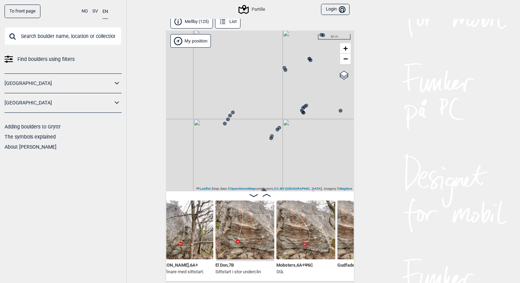
scroll to position [0, 5691]
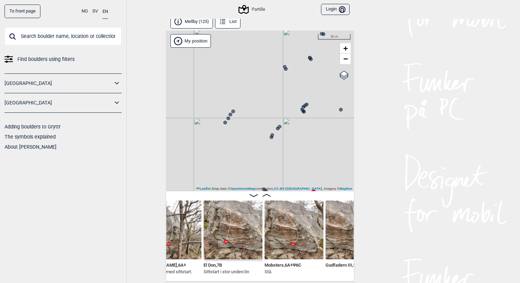
drag, startPoint x: 302, startPoint y: 142, endPoint x: 271, endPoint y: 94, distance: 57.7
click at [271, 94] on div "Partille" at bounding box center [260, 111] width 188 height 161
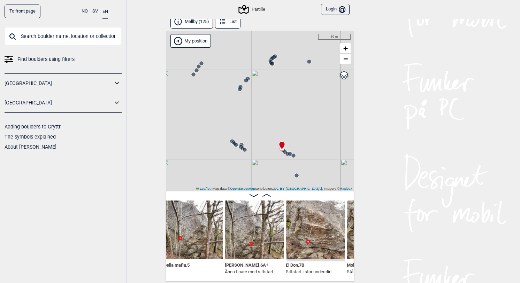
scroll to position [0, 5607]
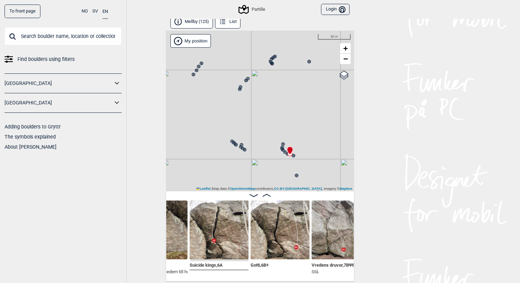
scroll to position [0, 5953]
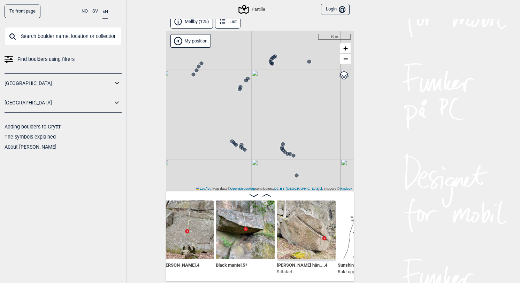
scroll to position [0, 6470]
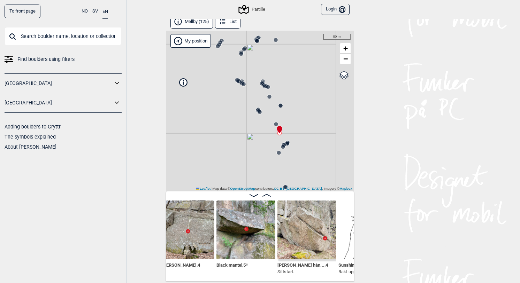
drag, startPoint x: 333, startPoint y: 176, endPoint x: 302, endPoint y: 103, distance: 79.6
click at [303, 103] on div "Partille" at bounding box center [260, 111] width 188 height 161
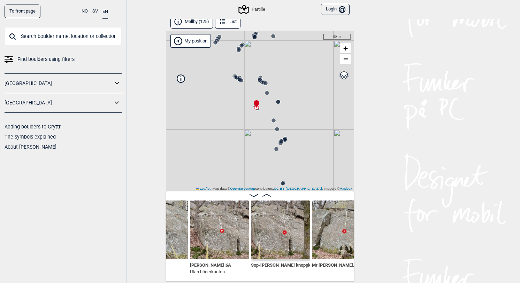
scroll to position [0, 6305]
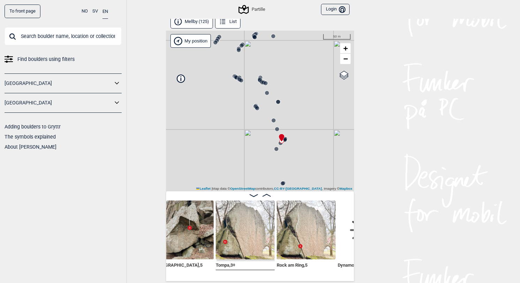
scroll to position [0, 6852]
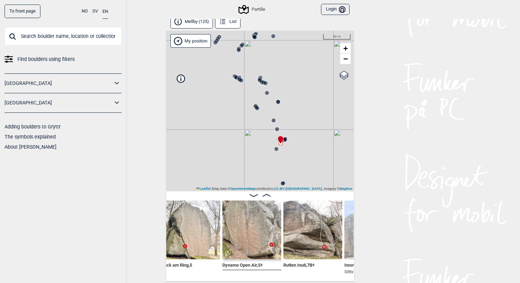
scroll to position [0, 6914]
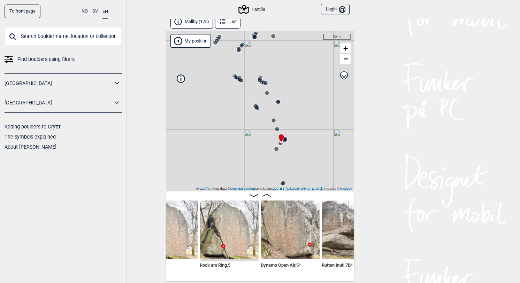
click at [225, 230] on img at bounding box center [229, 230] width 59 height 59
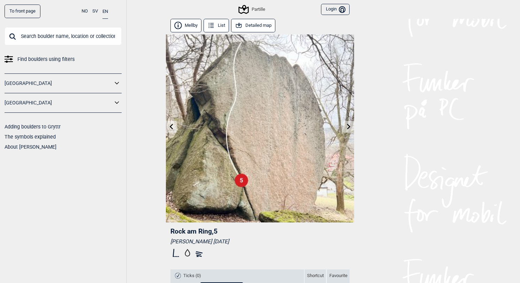
click at [173, 132] on link at bounding box center [171, 126] width 11 height 11
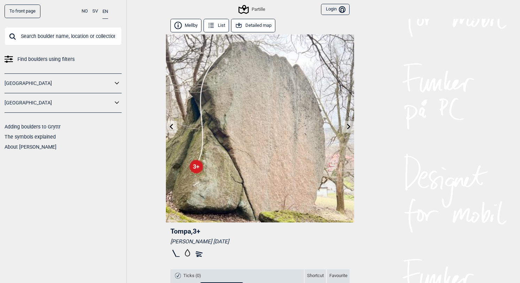
click at [348, 126] on icon at bounding box center [348, 127] width 3 height 6
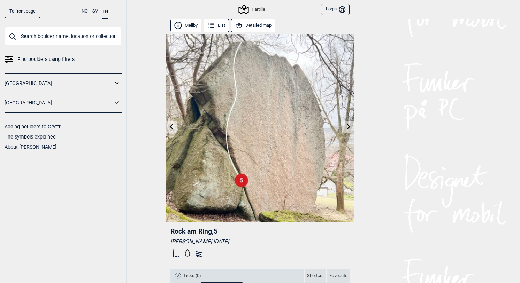
click at [348, 126] on icon at bounding box center [348, 127] width 3 height 6
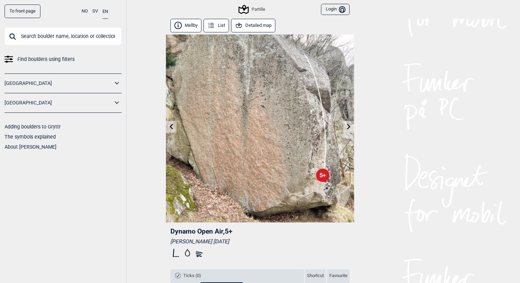
click at [348, 126] on icon at bounding box center [348, 127] width 3 height 6
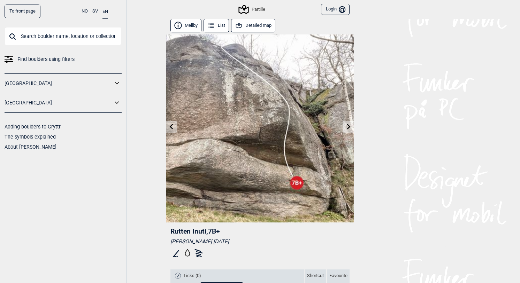
click at [348, 126] on icon at bounding box center [348, 127] width 3 height 6
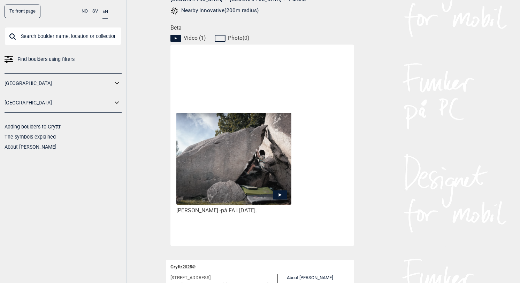
scroll to position [318, 0]
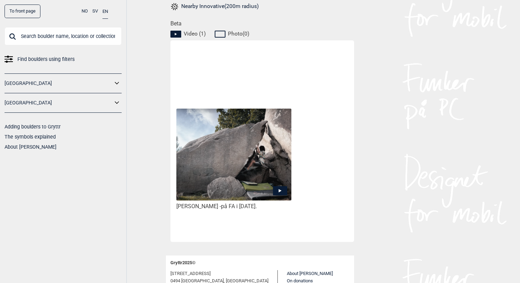
click at [272, 190] on img at bounding box center [233, 155] width 115 height 92
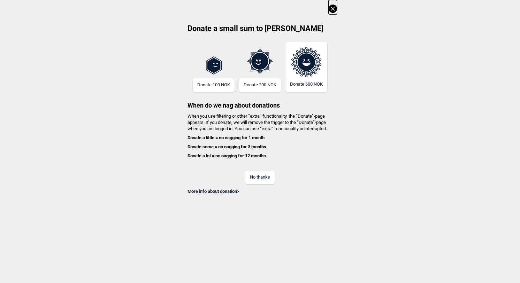
click at [259, 178] on button "No thanks" at bounding box center [259, 178] width 29 height 14
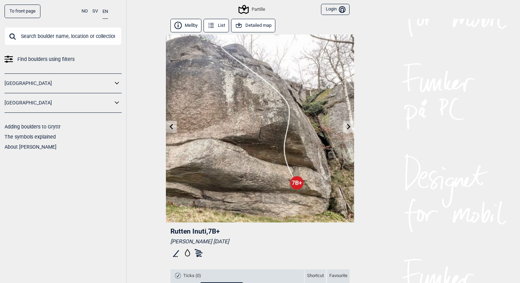
click at [350, 126] on icon at bounding box center [349, 127] width 6 height 6
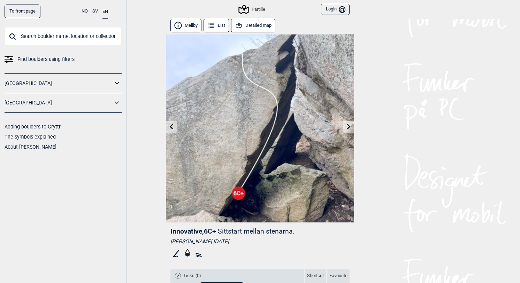
click at [350, 126] on icon at bounding box center [349, 127] width 6 height 6
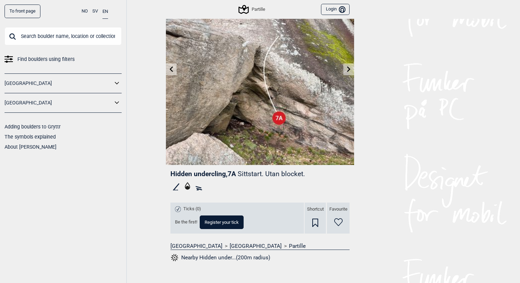
scroll to position [2, 0]
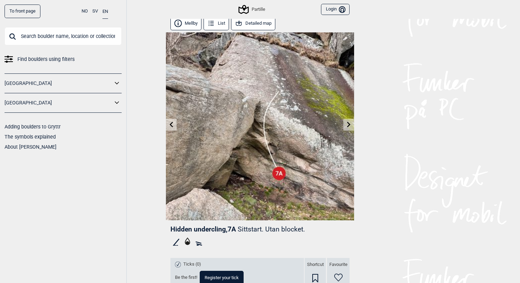
click at [353, 120] on link at bounding box center [348, 124] width 11 height 11
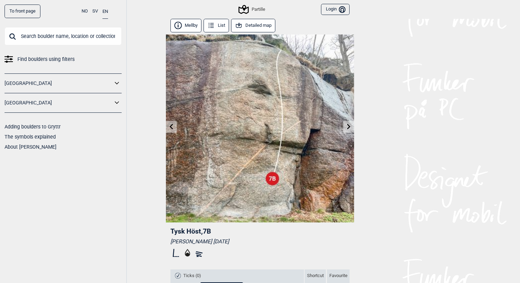
click at [350, 123] on link at bounding box center [348, 126] width 11 height 11
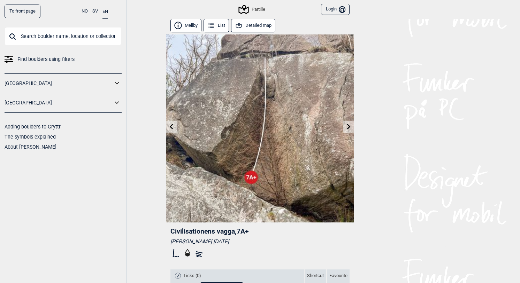
click at [350, 123] on link at bounding box center [348, 126] width 11 height 11
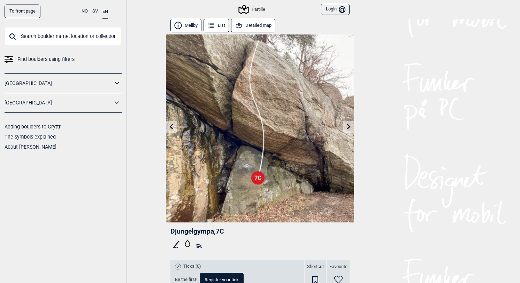
click at [350, 123] on link at bounding box center [348, 126] width 11 height 11
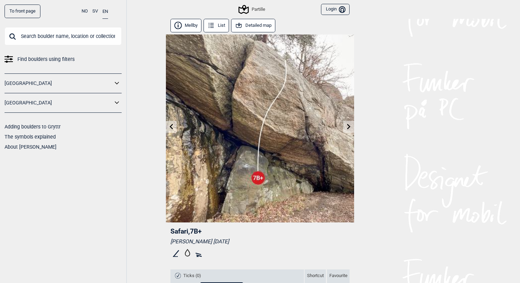
click at [168, 128] on link at bounding box center [171, 126] width 11 height 11
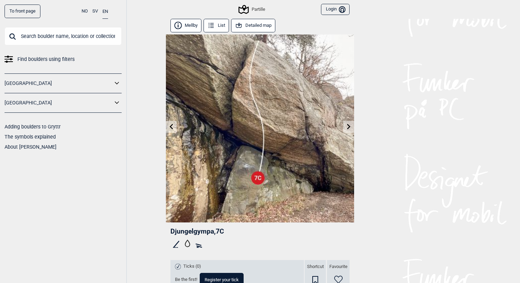
click at [348, 125] on icon at bounding box center [348, 127] width 3 height 6
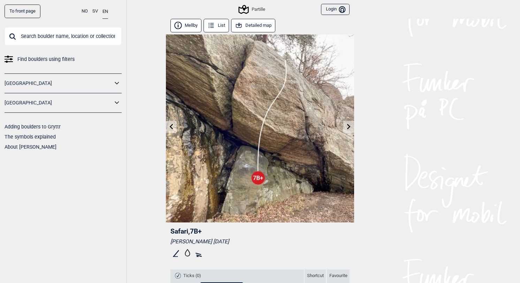
click at [175, 125] on link at bounding box center [171, 126] width 11 height 11
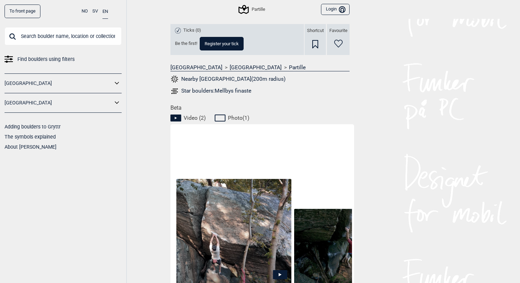
scroll to position [265, 0]
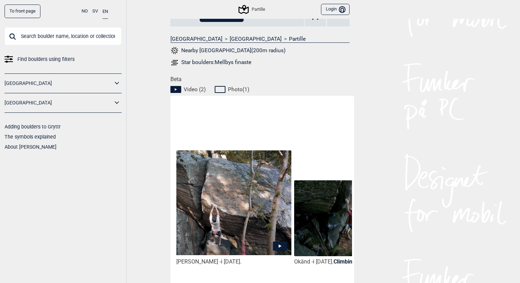
click at [217, 195] on img at bounding box center [233, 203] width 115 height 105
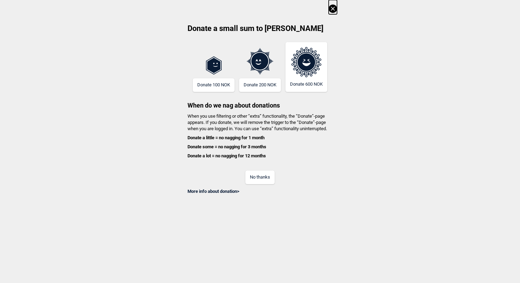
click at [261, 168] on div "No thanks" at bounding box center [260, 173] width 154 height 23
click at [261, 175] on button "No thanks" at bounding box center [259, 178] width 29 height 14
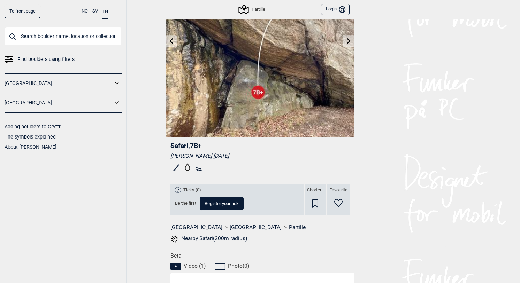
scroll to position [274, 0]
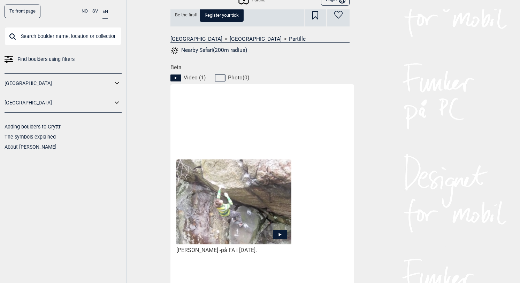
click at [246, 228] on img at bounding box center [233, 202] width 115 height 85
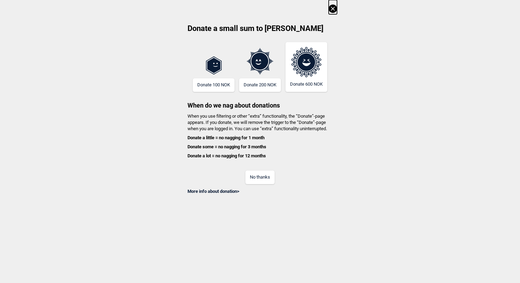
click at [258, 180] on button "No thanks" at bounding box center [259, 178] width 29 height 14
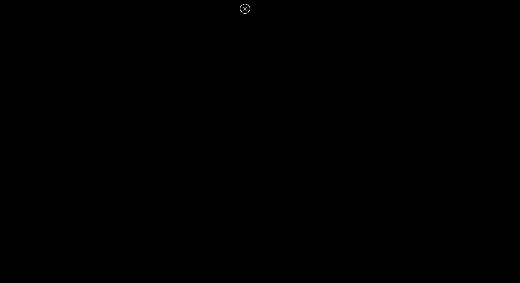
click at [242, 10] on icon at bounding box center [245, 9] width 8 height 8
